Goal: Check status: Check status

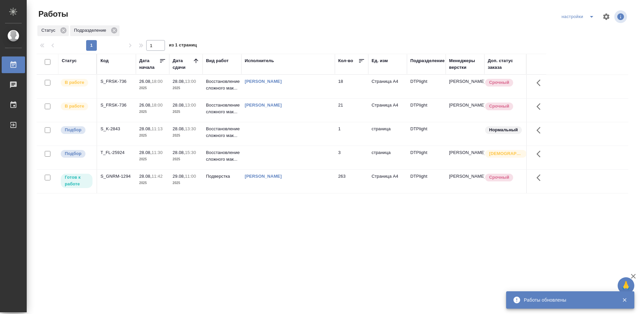
click at [225, 225] on div "Статус Код Дата начала Дата сдачи Вид работ Исполнитель Кол-во Ед. изм Подразде…" at bounding box center [333, 174] width 592 height 241
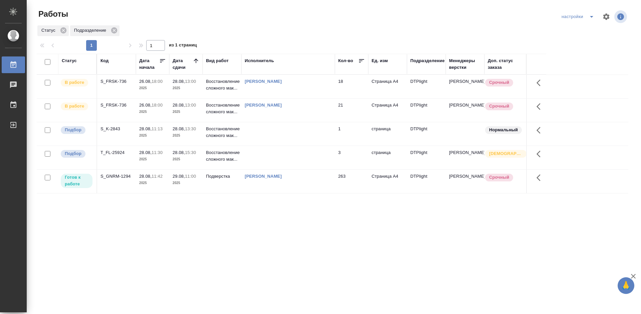
click at [123, 176] on div "S_GNRM-1294" at bounding box center [117, 176] width 32 height 7
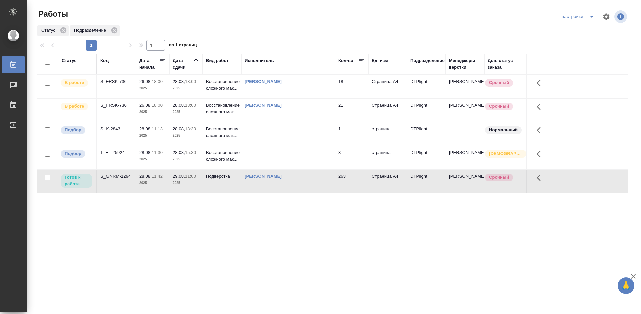
click at [123, 176] on div "S_GNRM-1294" at bounding box center [117, 176] width 32 height 7
click at [112, 81] on div "S_FRSK-736" at bounding box center [117, 81] width 32 height 7
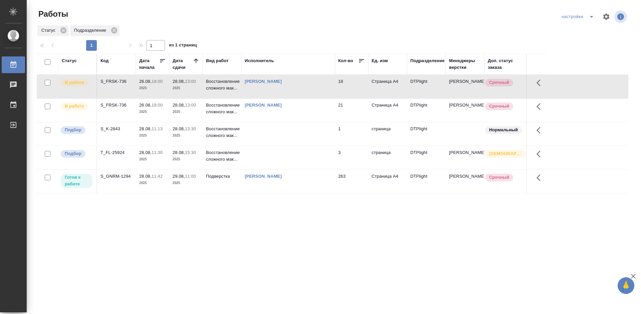
click at [112, 81] on div "S_FRSK-736" at bounding box center [117, 81] width 32 height 7
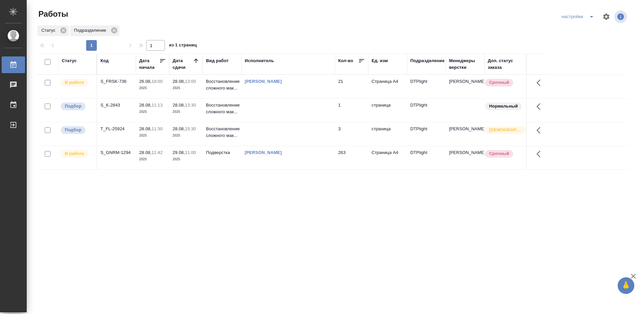
click at [110, 80] on div "S_FRSK-736" at bounding box center [117, 81] width 32 height 7
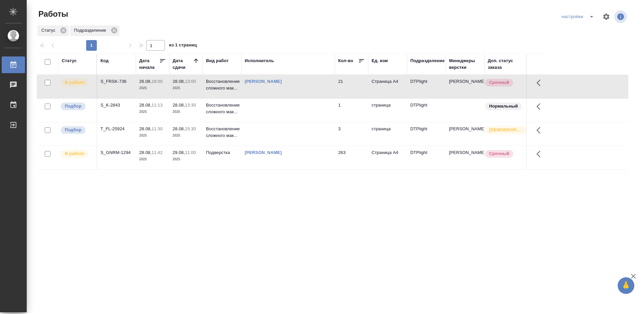
click at [110, 79] on div "S_FRSK-736" at bounding box center [117, 81] width 32 height 7
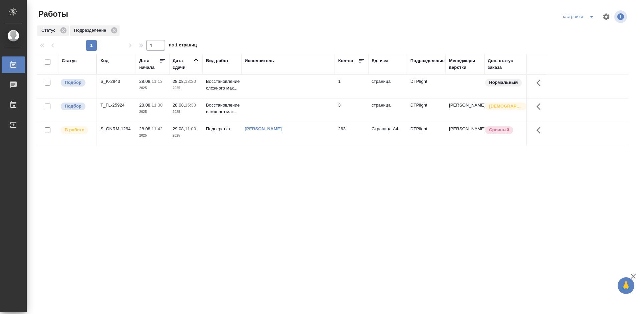
click at [119, 130] on div "S_GNRM-1294" at bounding box center [117, 129] width 32 height 7
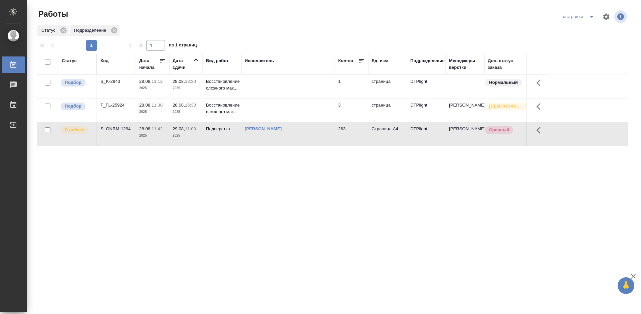
click at [121, 130] on div "S_GNRM-1294" at bounding box center [117, 129] width 32 height 7
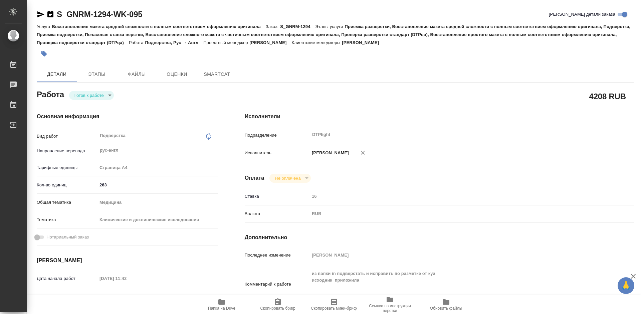
type textarea "x"
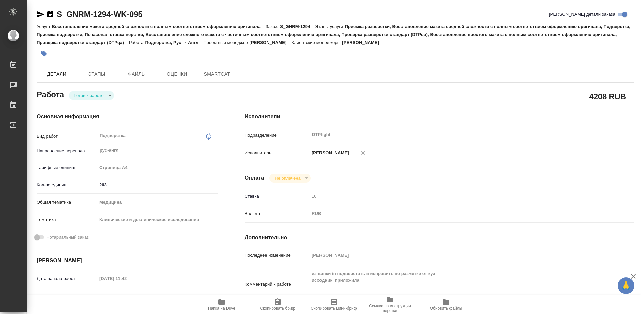
type textarea "x"
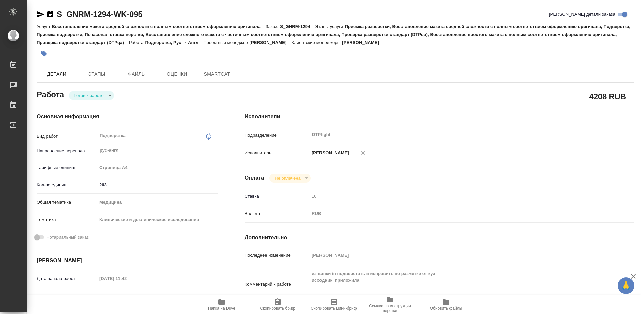
type textarea "x"
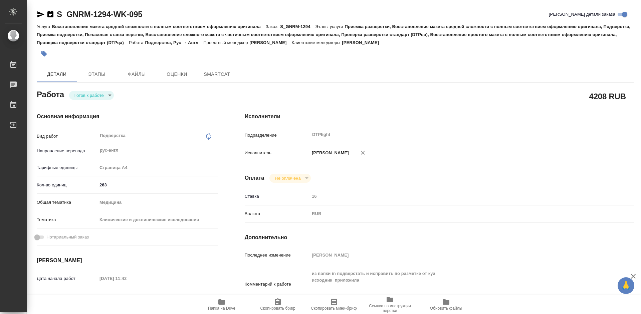
type textarea "x"
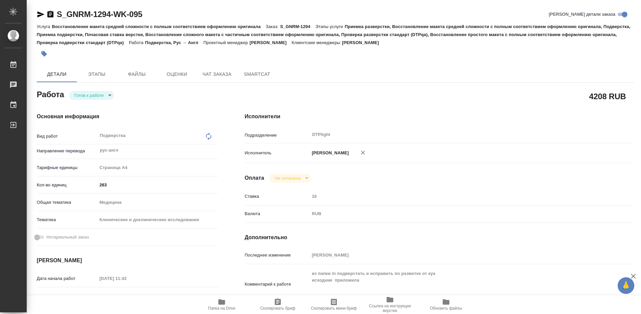
type textarea "x"
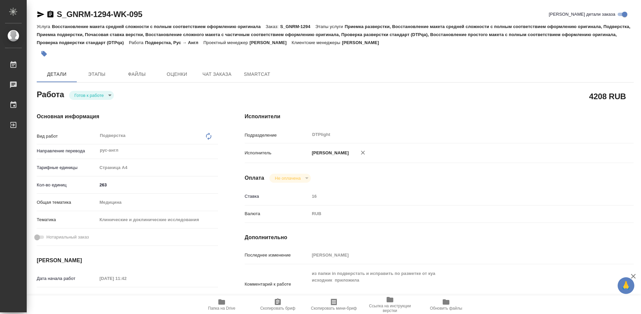
type textarea "x"
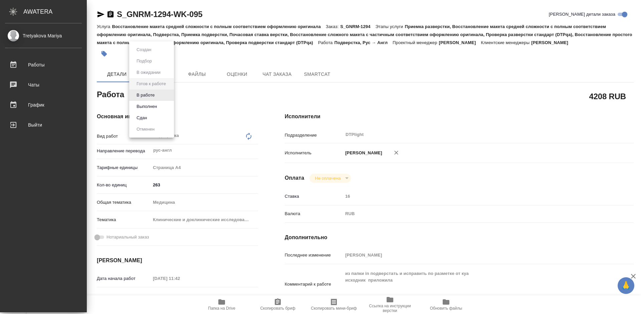
click at [165, 92] on body "🙏 .cls-1 fill:#fff; AWATERA Tretyakova Mariya Работы 0 Чаты График Выйти S_GNRM…" at bounding box center [320, 157] width 641 height 314
click at [163, 93] on li "В работе" at bounding box center [151, 95] width 45 height 11
type textarea "x"
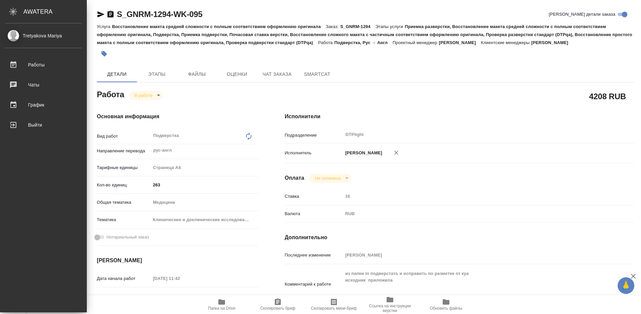
type textarea "x"
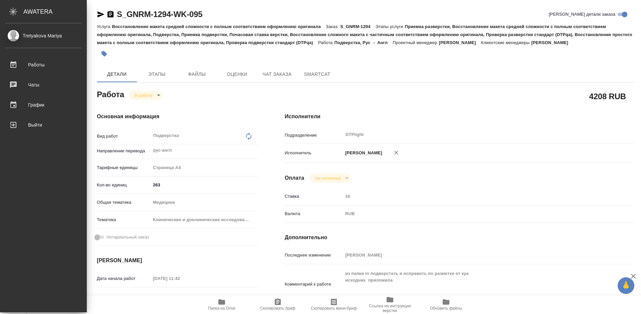
type textarea "x"
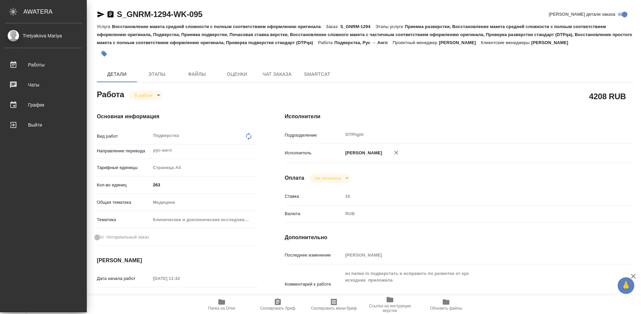
type textarea "x"
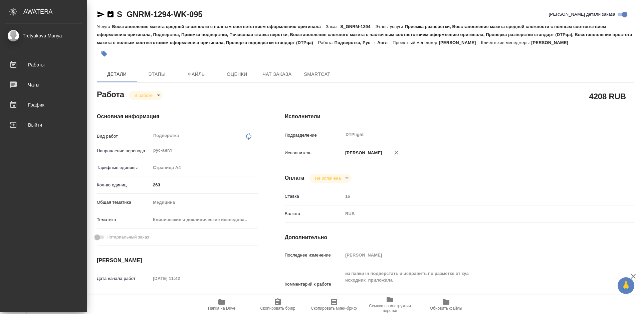
type textarea "x"
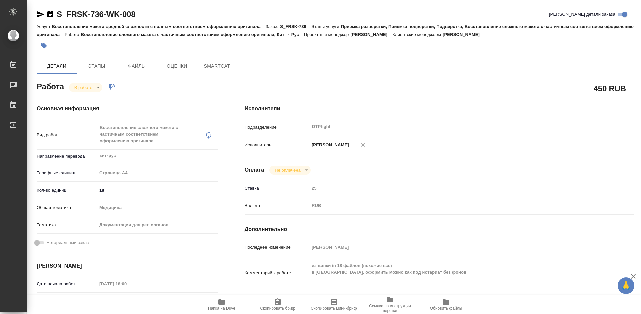
type textarea "x"
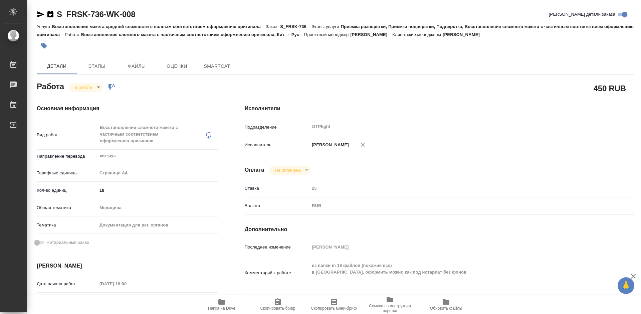
type textarea "x"
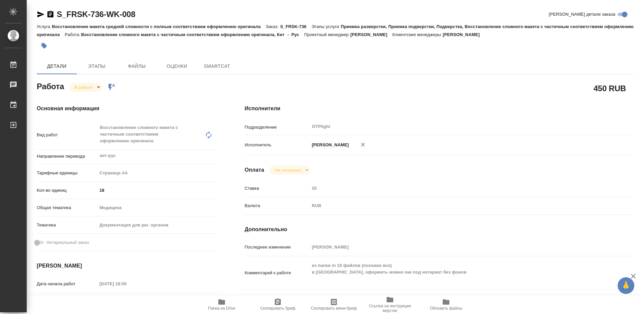
type textarea "x"
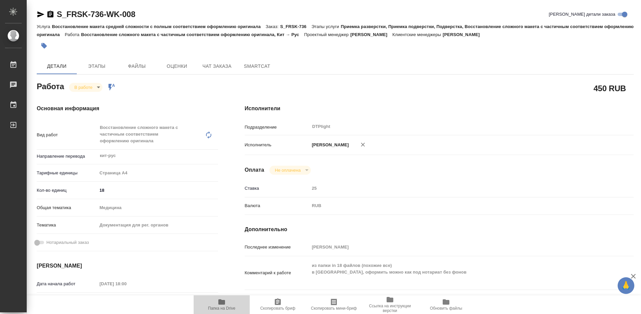
click at [228, 302] on span "Папка на Drive" at bounding box center [222, 304] width 48 height 13
type textarea "x"
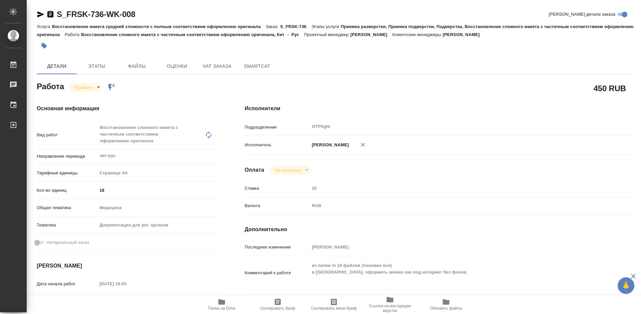
type textarea "x"
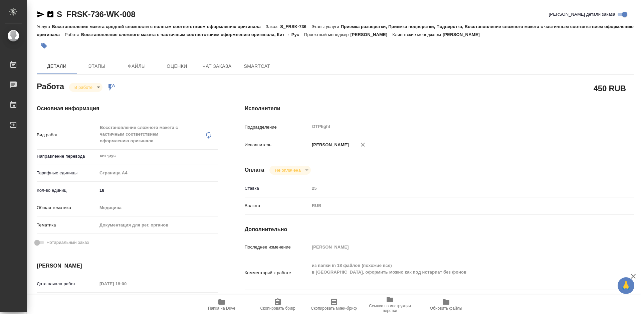
type textarea "x"
click at [91, 85] on body "🙏 .cls-1 fill:#fff; AWATERA Tretyakova Mariya Работы 0 Чаты График Выйти S_FRSK…" at bounding box center [320, 157] width 641 height 314
click at [182, 94] on div at bounding box center [320, 157] width 641 height 314
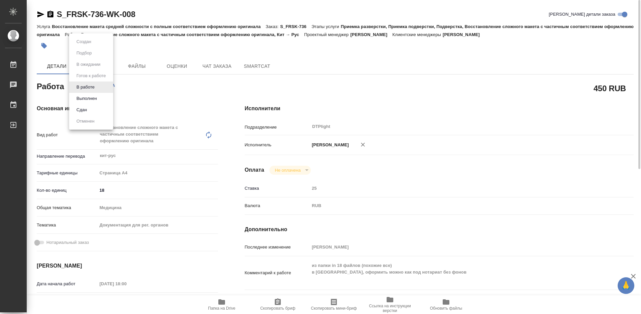
click at [95, 89] on body "🙏 .cls-1 fill:#fff; AWATERA Tretyakova Mariya Работы 0 Чаты График Выйти S_FRSK…" at bounding box center [320, 157] width 641 height 314
click at [97, 98] on button "Выполнен" at bounding box center [86, 98] width 24 height 7
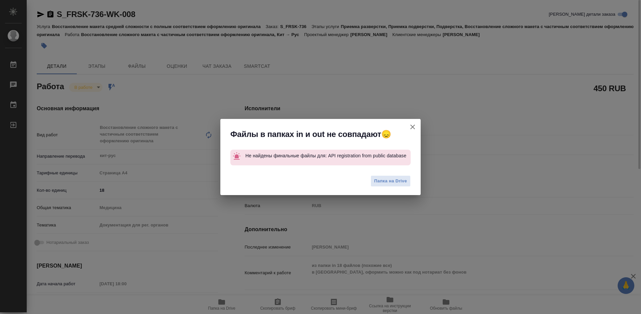
type textarea "x"
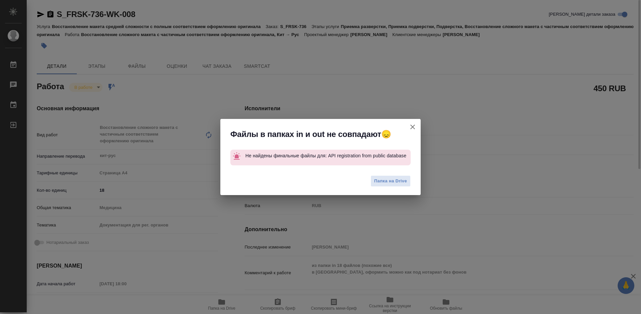
type textarea "x"
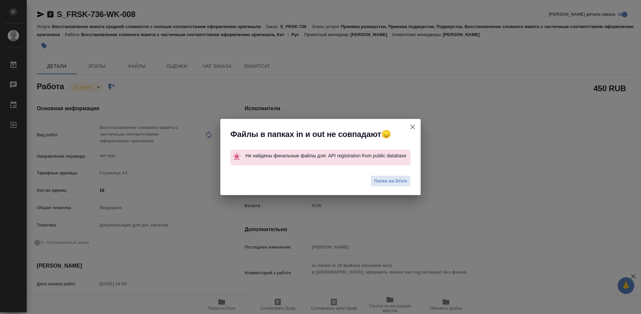
type textarea "x"
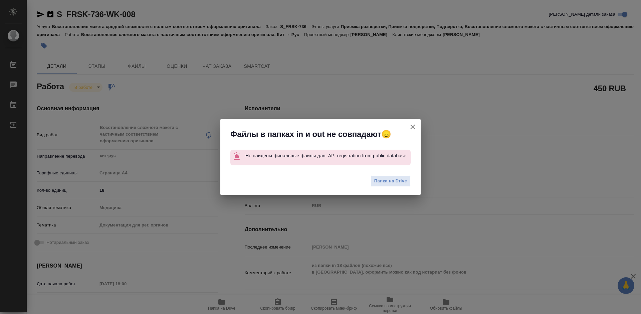
click at [415, 128] on icon "button" at bounding box center [413, 127] width 8 height 8
type textarea "x"
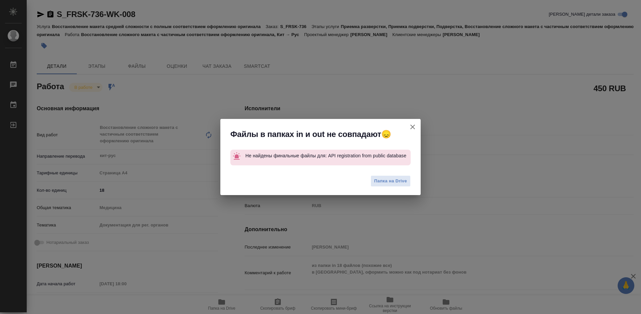
type textarea "x"
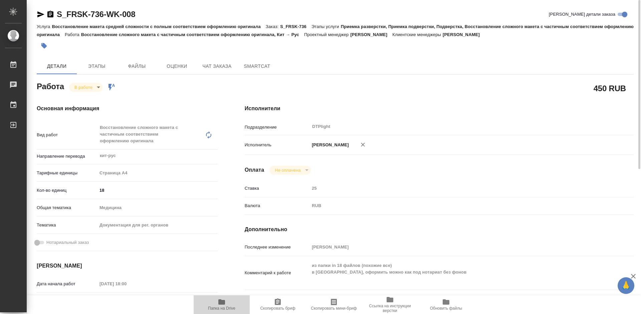
click at [222, 305] on icon "button" at bounding box center [222, 302] width 8 height 8
click at [89, 88] on body "🙏 .cls-1 fill:#fff; AWATERA Tretyakova Mariya Работы 0 Чаты График Выйти S_FRSK…" at bounding box center [320, 157] width 641 height 314
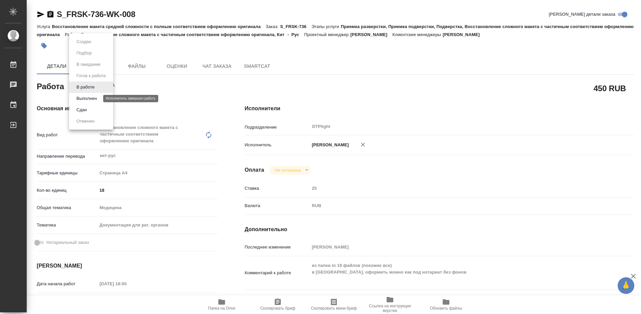
click at [90, 99] on button "Выполнен" at bounding box center [86, 98] width 24 height 7
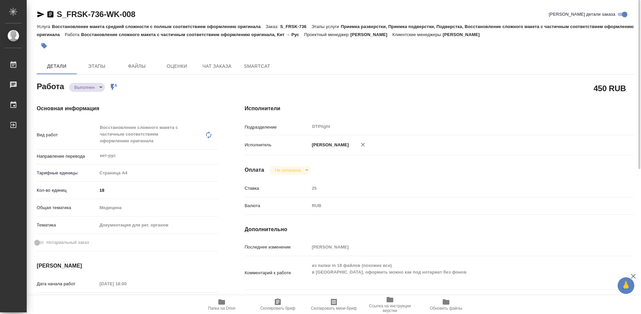
type textarea "x"
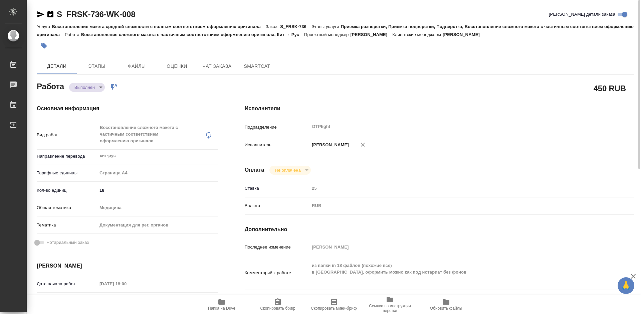
type textarea "x"
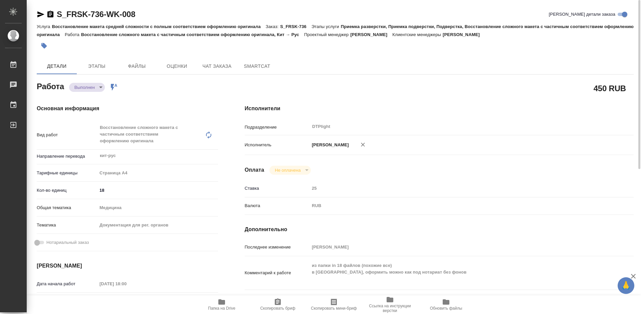
type textarea "x"
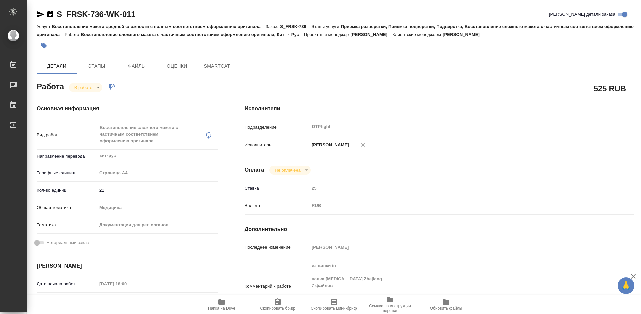
type textarea "x"
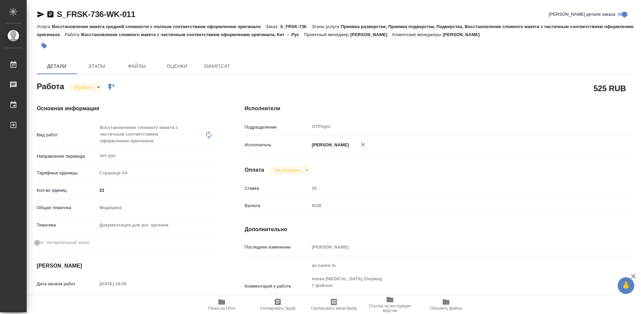
type textarea "x"
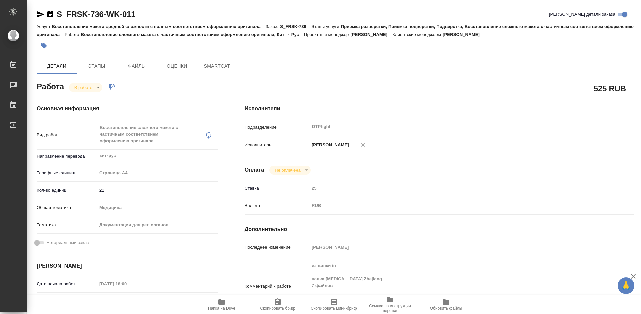
type textarea "x"
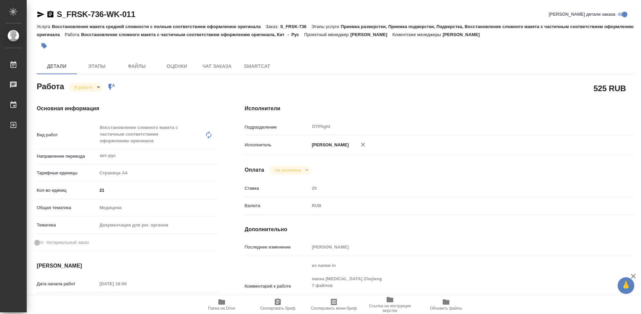
type textarea "x"
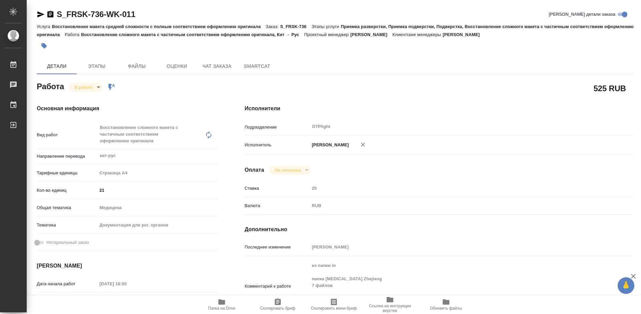
type textarea "x"
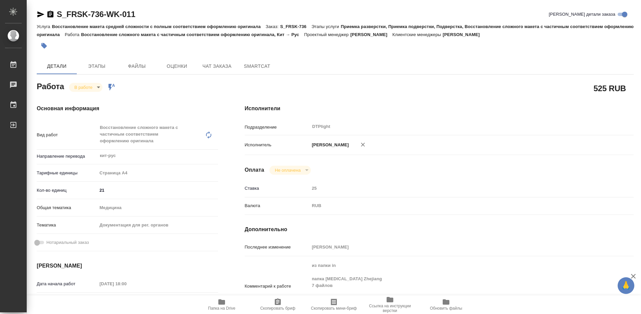
click at [226, 306] on span "Папка на Drive" at bounding box center [222, 304] width 48 height 13
click at [93, 88] on body "🙏 .cls-1 fill:#fff; AWATERA Tretyakova Mariya Работы 0 Чаты График Выйти S_FRSK…" at bounding box center [320, 157] width 641 height 314
click at [166, 104] on div at bounding box center [320, 157] width 641 height 314
click at [83, 88] on body "🙏 .cls-1 fill:#fff; AWATERA Tretyakova Mariya Работы 0 Чаты График Выйти S_FRSK…" at bounding box center [320, 157] width 641 height 314
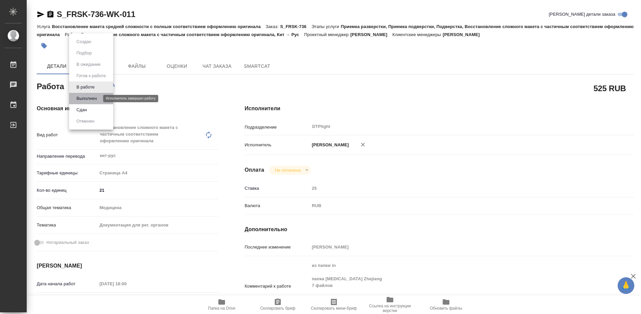
click at [89, 98] on button "Выполнен" at bounding box center [86, 98] width 24 height 7
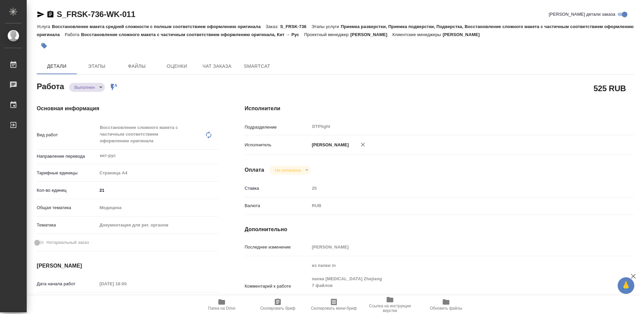
type textarea "x"
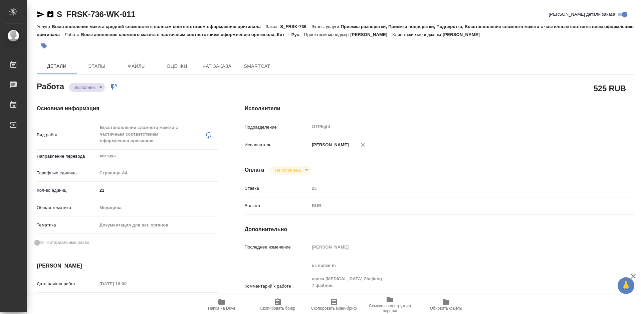
type textarea "x"
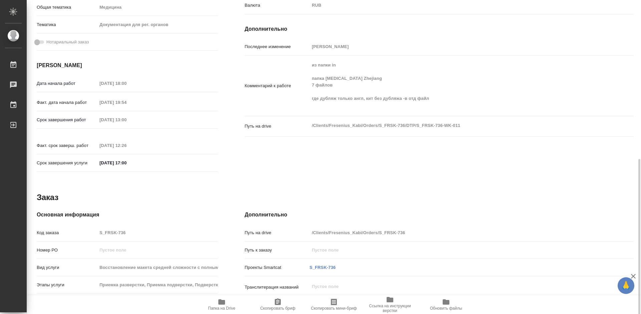
type textarea "x"
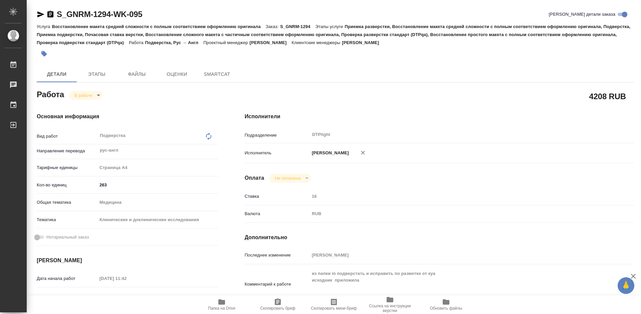
type textarea "x"
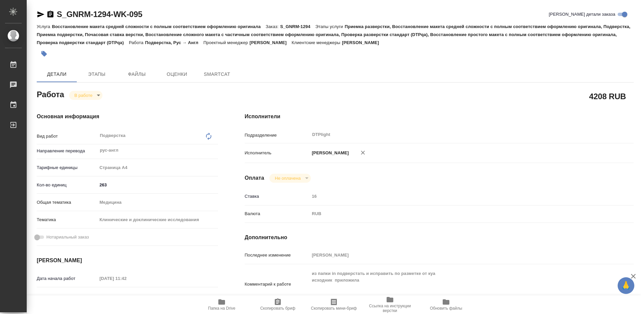
type textarea "x"
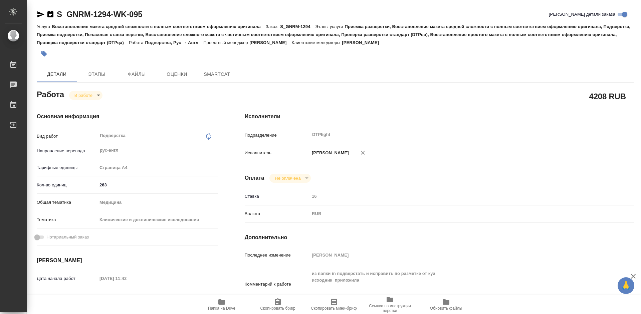
type textarea "x"
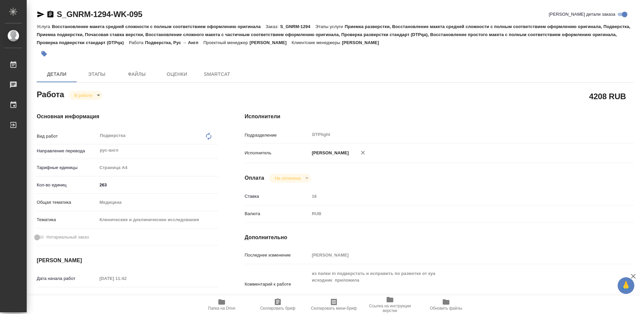
type textarea "x"
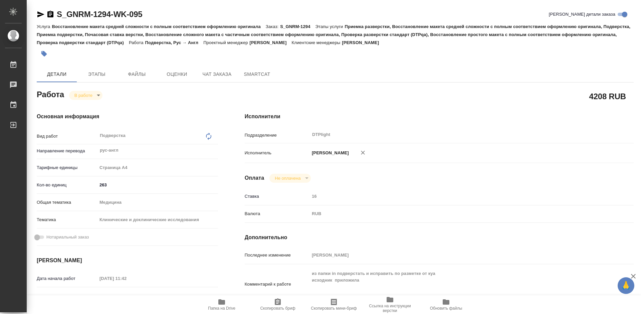
type textarea "x"
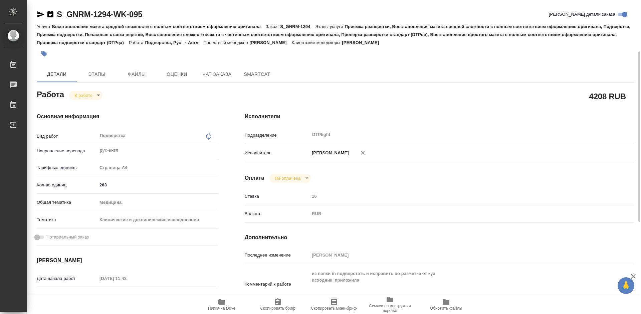
scroll to position [67, 0]
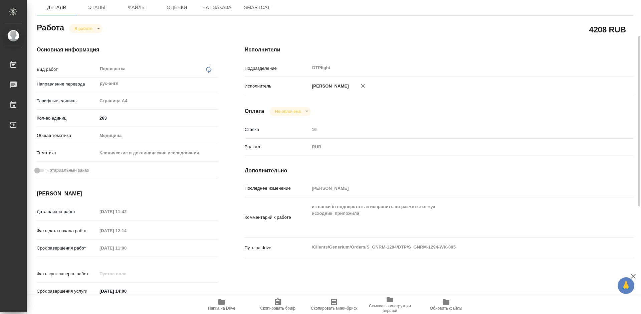
type textarea "x"
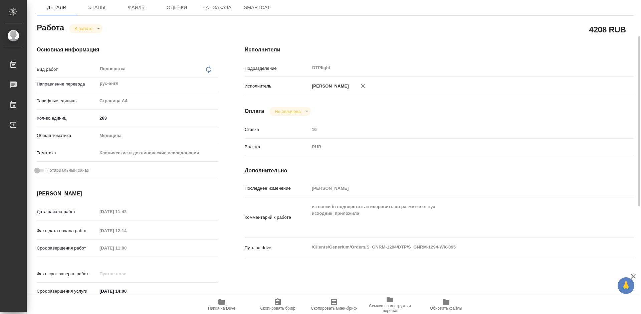
click at [217, 299] on span "Папка на Drive" at bounding box center [222, 304] width 48 height 13
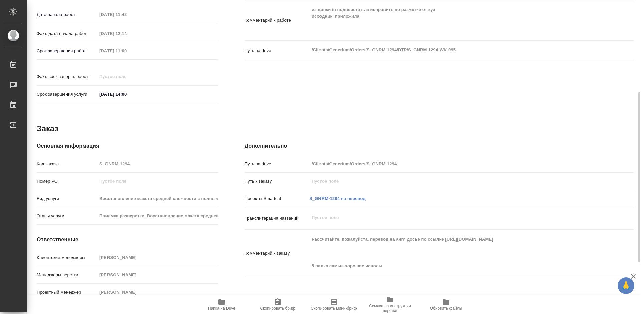
scroll to position [0, 0]
